Goal: Share content: Share content

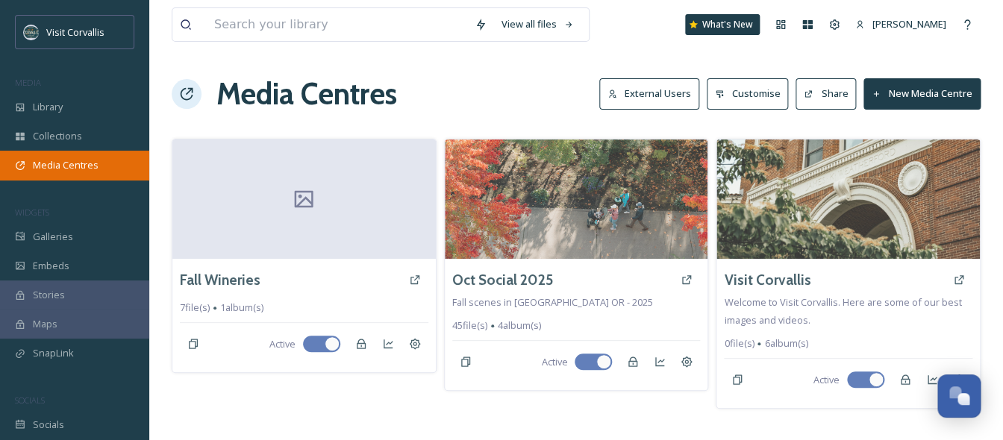
click at [51, 165] on span "Media Centres" at bounding box center [66, 165] width 66 height 14
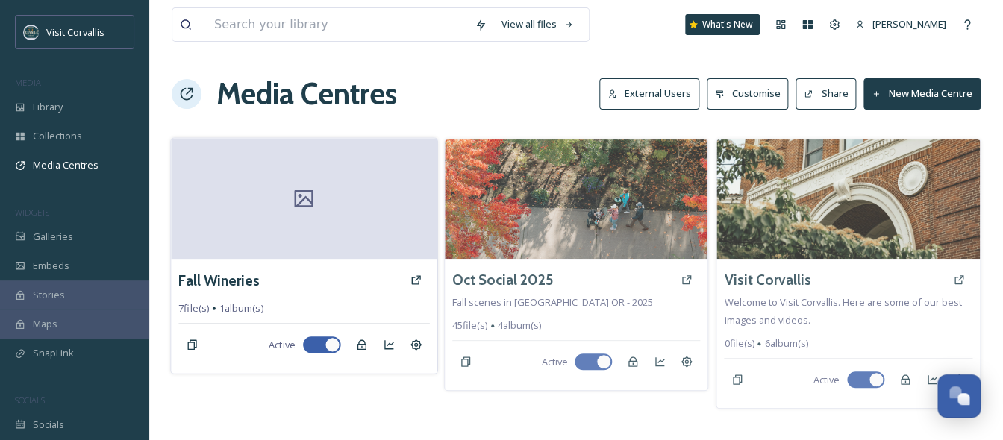
click at [316, 229] on div at bounding box center [304, 198] width 266 height 121
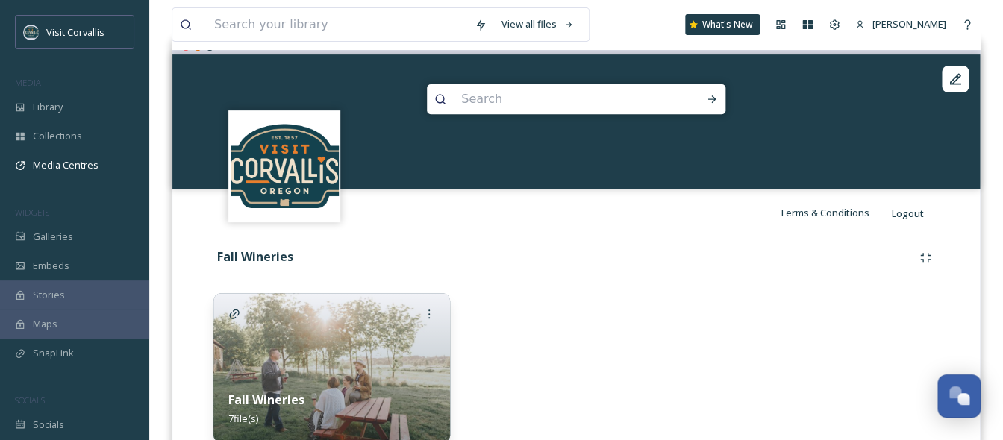
scroll to position [207, 0]
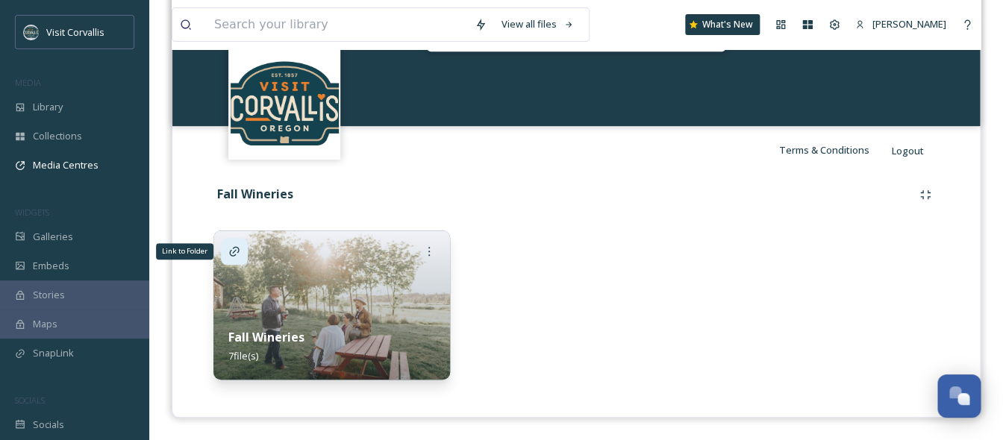
click at [235, 250] on icon at bounding box center [234, 251] width 10 height 10
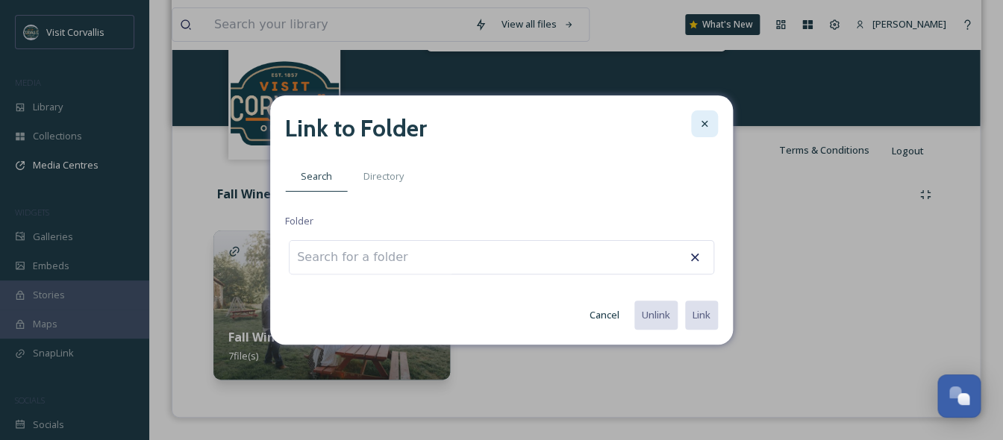
click at [703, 133] on div at bounding box center [704, 123] width 27 height 27
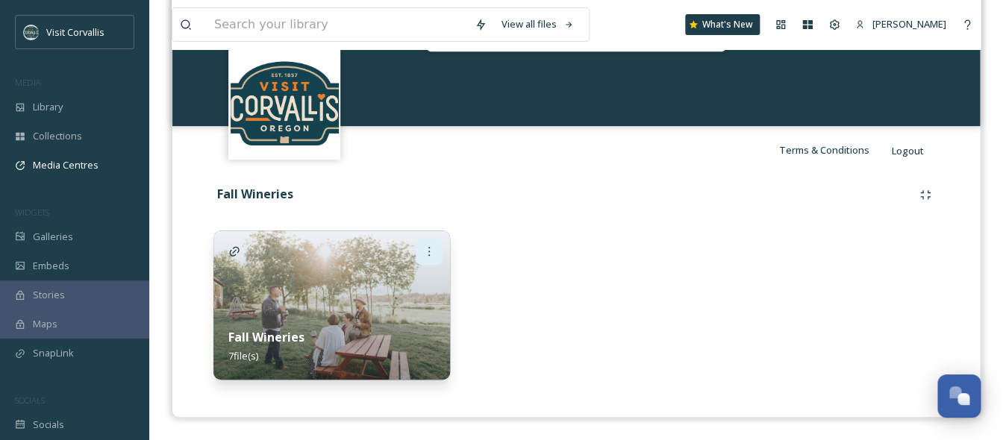
click at [425, 252] on icon at bounding box center [429, 252] width 12 height 12
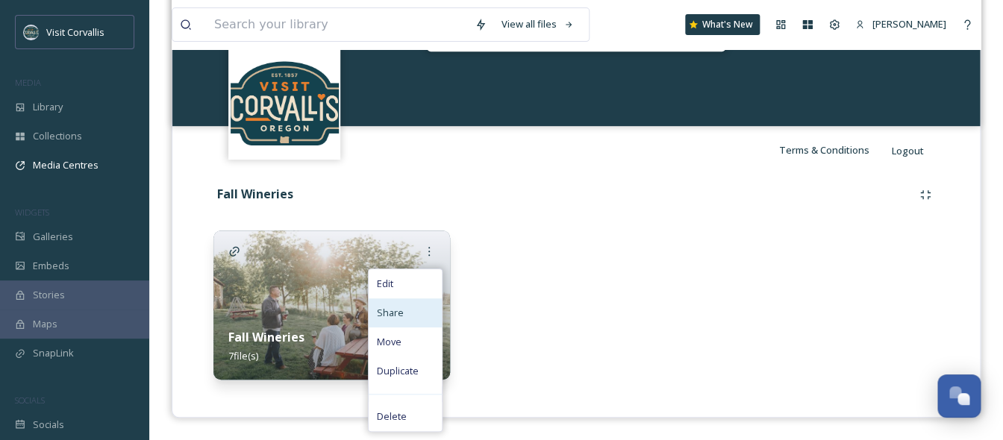
click at [404, 306] on div "Share" at bounding box center [405, 313] width 73 height 29
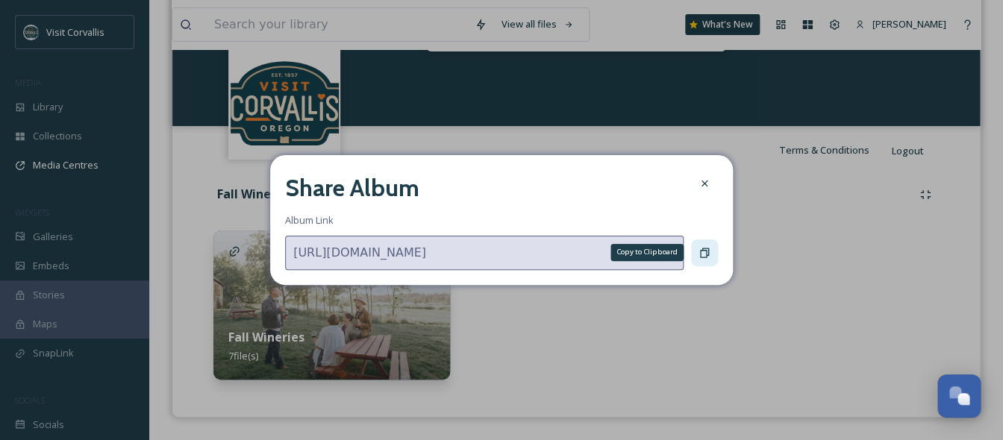
click at [707, 254] on icon at bounding box center [704, 253] width 9 height 10
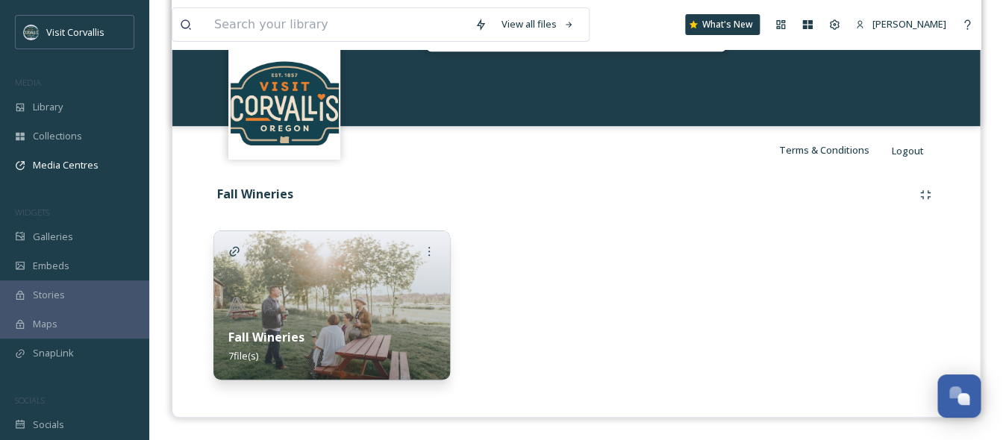
click at [360, 325] on div "Fall Wineries 7 file(s)" at bounding box center [331, 346] width 237 height 66
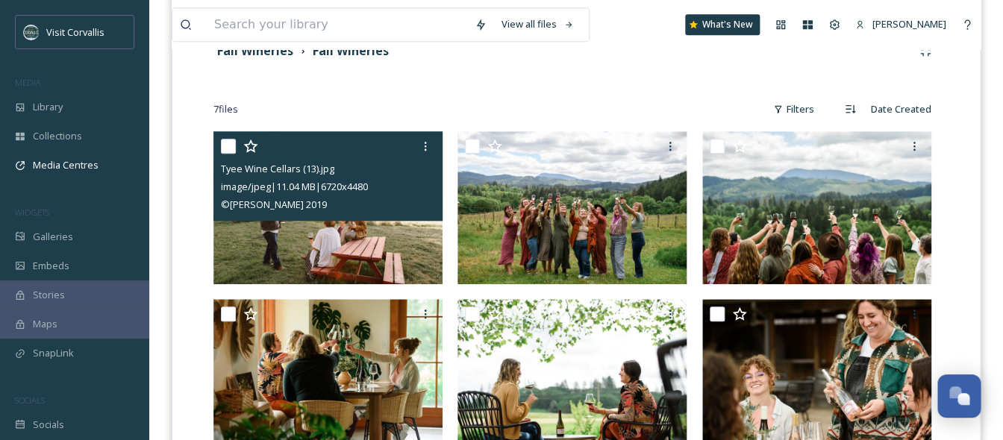
scroll to position [274, 0]
